Goal: Transaction & Acquisition: Download file/media

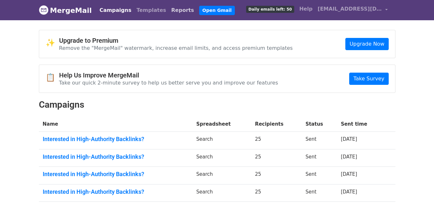
click at [169, 11] on link "Reports" at bounding box center [183, 10] width 28 height 13
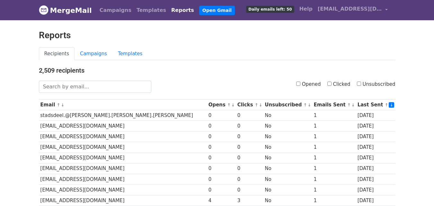
click at [332, 83] on input "Clicked" at bounding box center [330, 84] width 4 height 4
checkbox input "true"
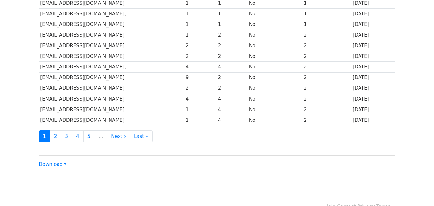
scroll to position [318, 0]
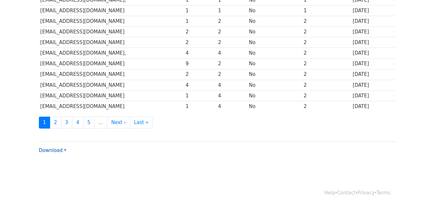
click at [63, 148] on link "Download" at bounding box center [53, 151] width 28 height 6
click at [53, 172] on link "Excel" at bounding box center [64, 173] width 51 height 10
click at [63, 149] on link "Download" at bounding box center [53, 151] width 28 height 6
click at [54, 173] on link "Excel" at bounding box center [64, 173] width 51 height 10
click at [61, 150] on link "Download" at bounding box center [53, 151] width 28 height 6
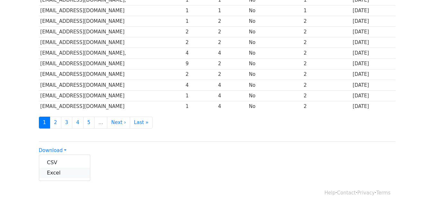
click at [58, 172] on link "Excel" at bounding box center [64, 173] width 51 height 10
